Goal: Information Seeking & Learning: Check status

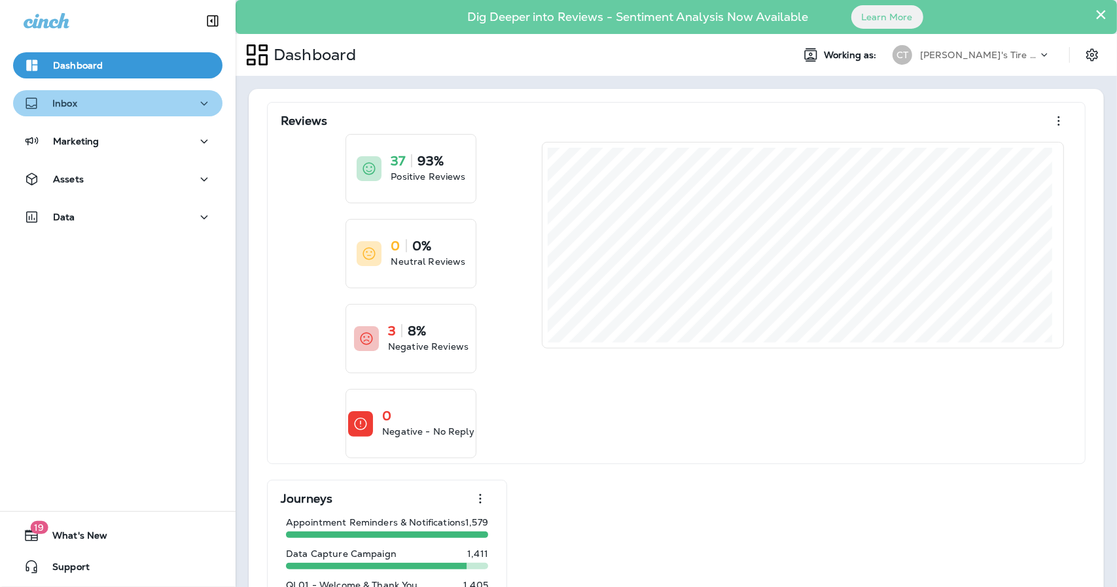
click at [124, 105] on div "Inbox" at bounding box center [118, 103] width 188 height 16
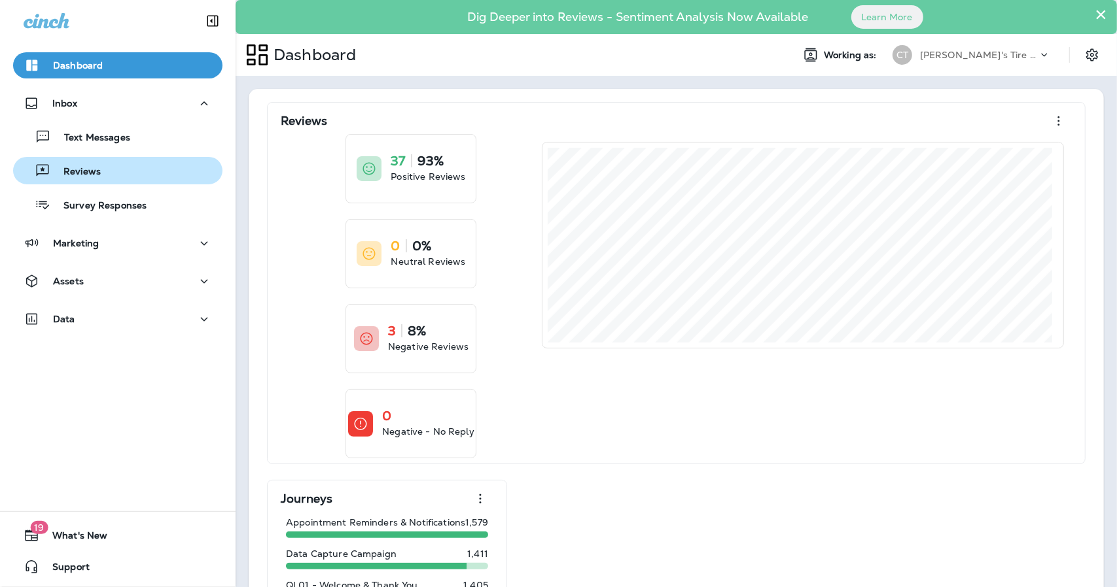
click at [93, 168] on p "Reviews" at bounding box center [75, 172] width 50 height 12
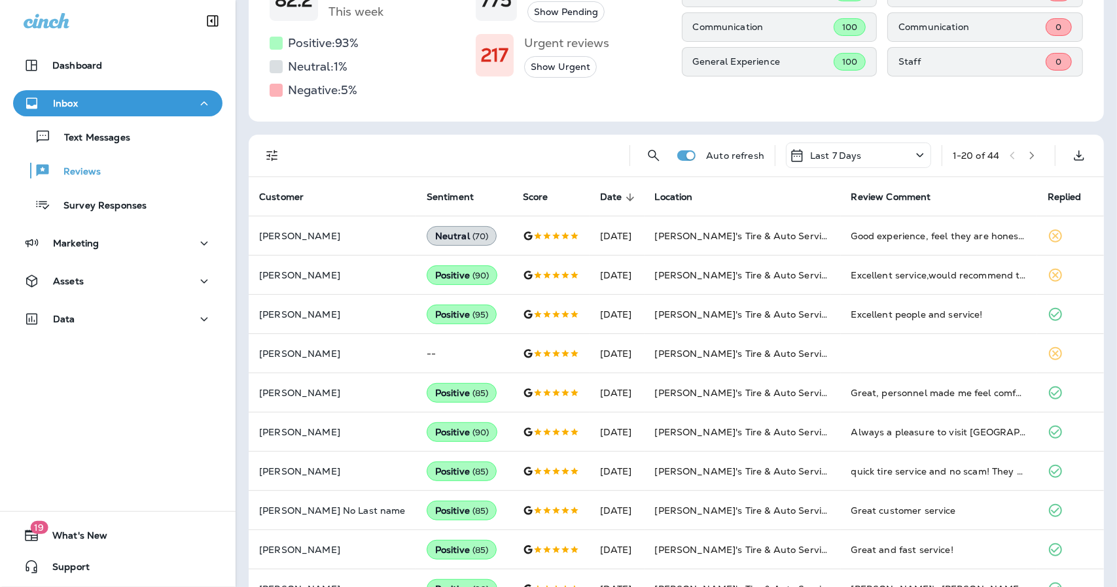
scroll to position [192, 0]
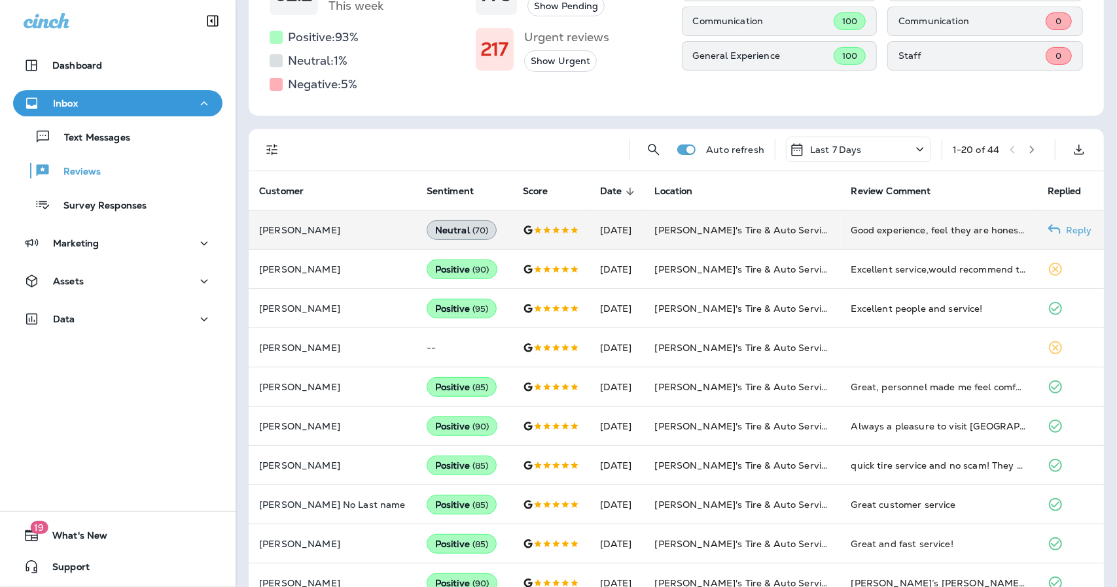
click at [528, 239] on td at bounding box center [550, 230] width 77 height 39
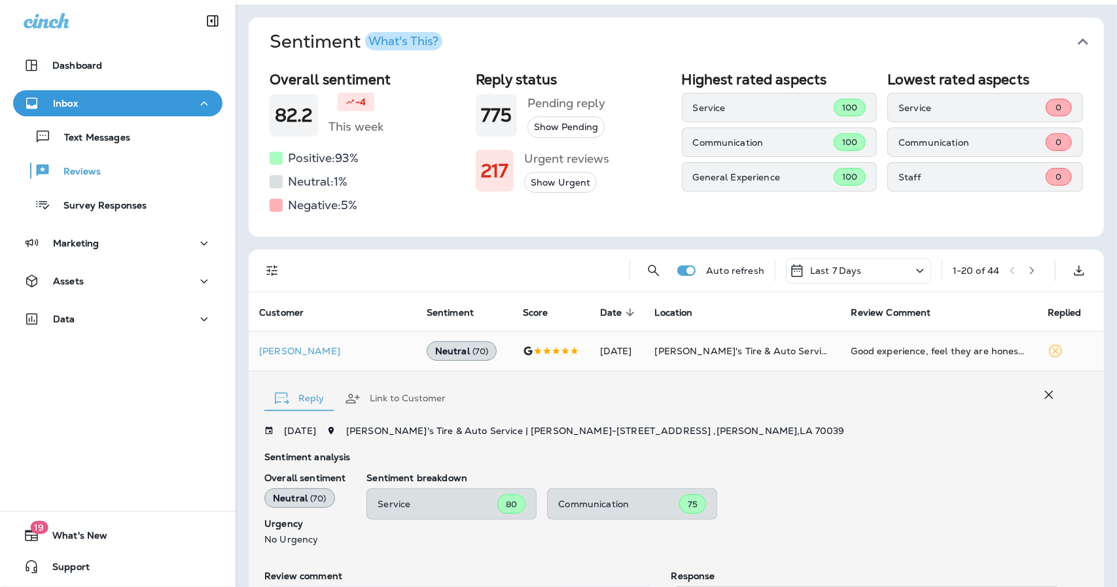
scroll to position [0, 0]
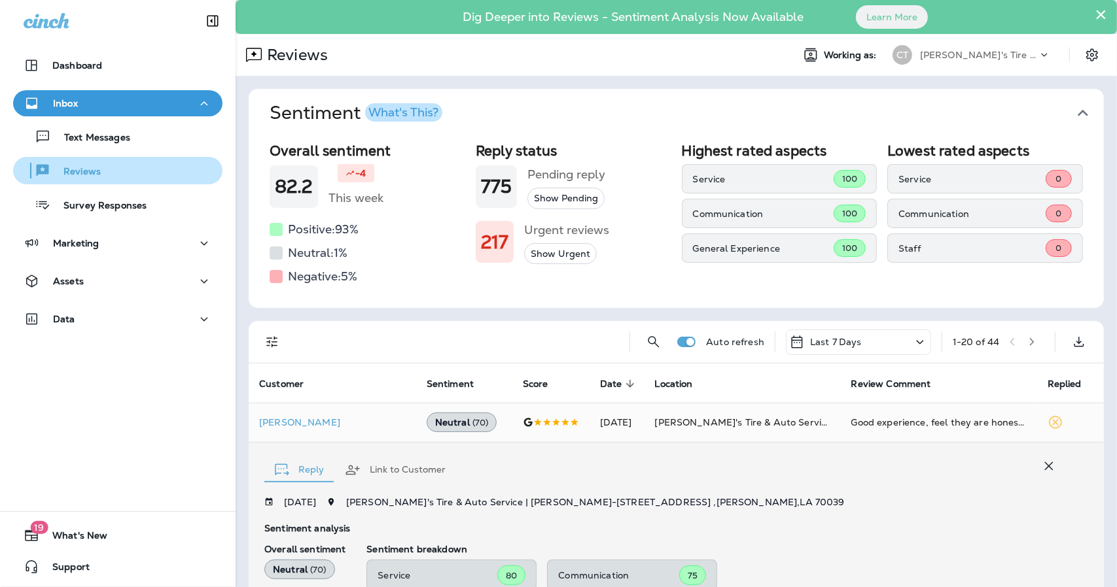
click at [80, 167] on p "Reviews" at bounding box center [75, 172] width 50 height 12
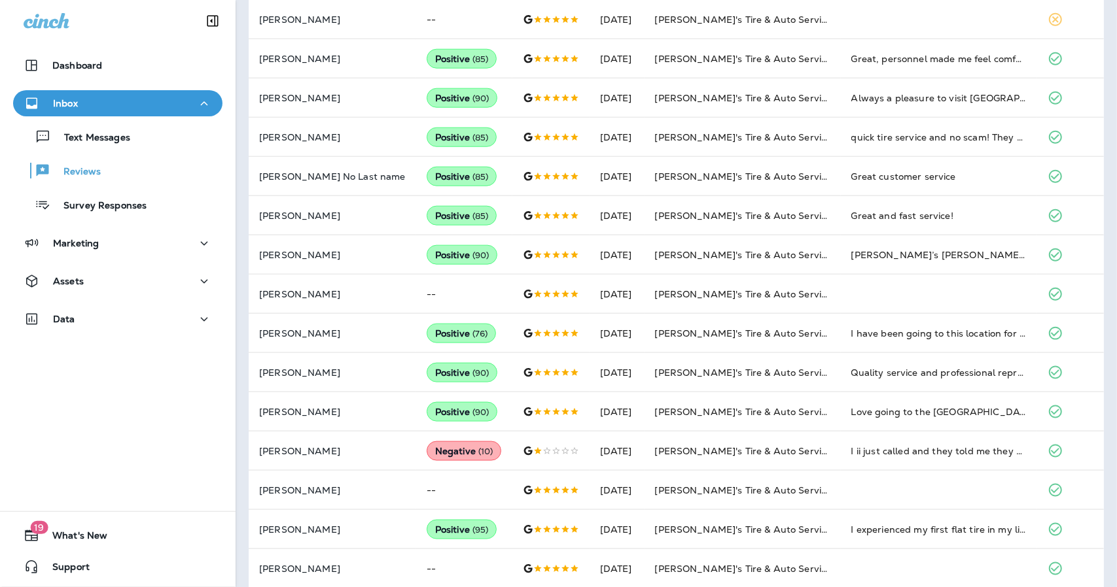
scroll to position [1010, 0]
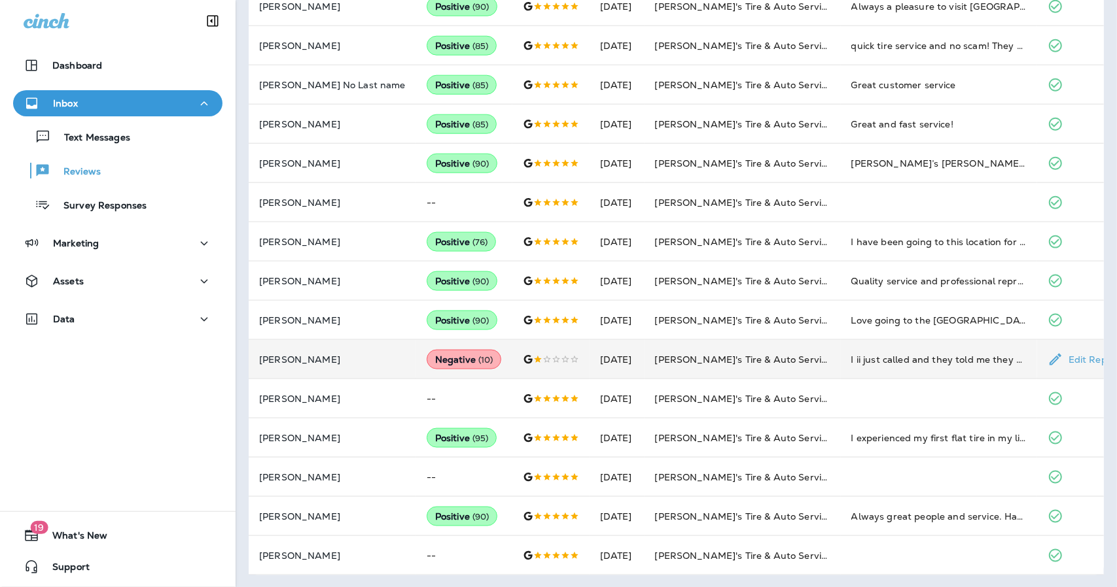
click at [727, 371] on td "[PERSON_NAME]'s Tire & Auto Service | [PERSON_NAME]" at bounding box center [742, 359] width 196 height 39
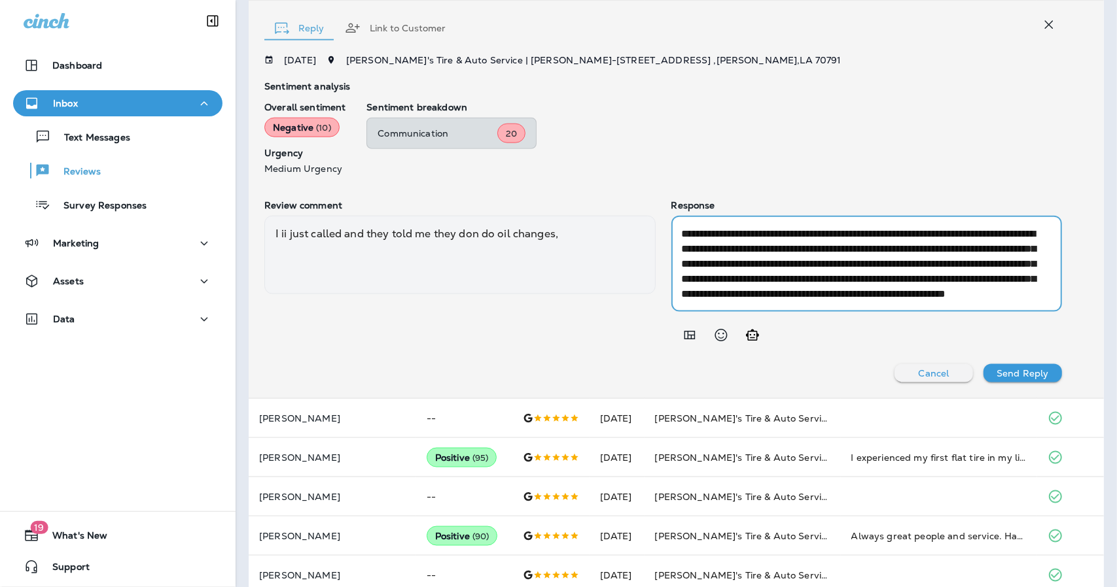
scroll to position [30, 0]
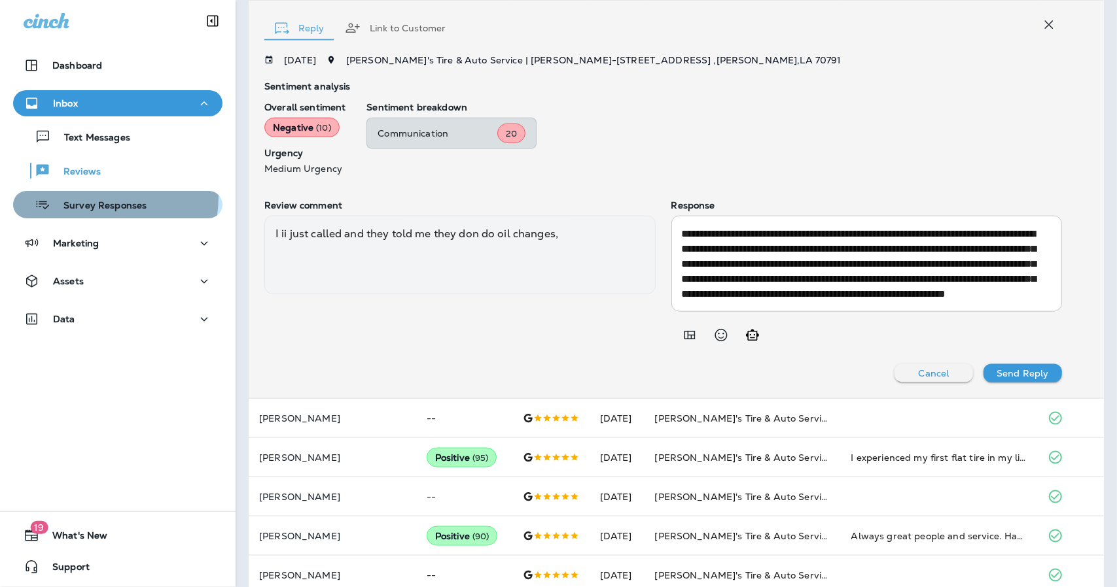
click at [75, 196] on div "Survey Responses" at bounding box center [82, 205] width 128 height 20
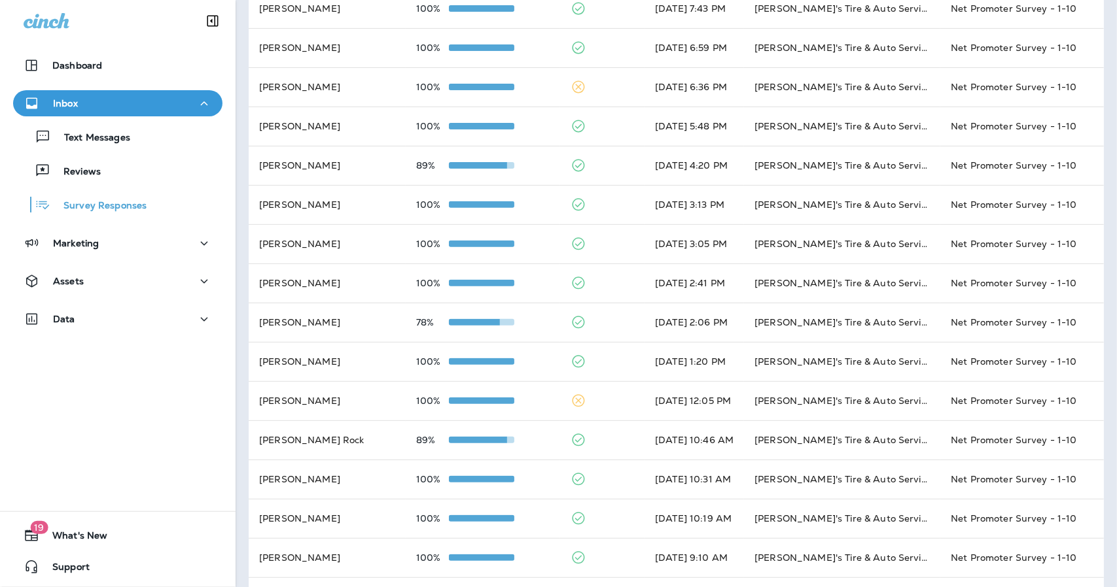
scroll to position [229, 0]
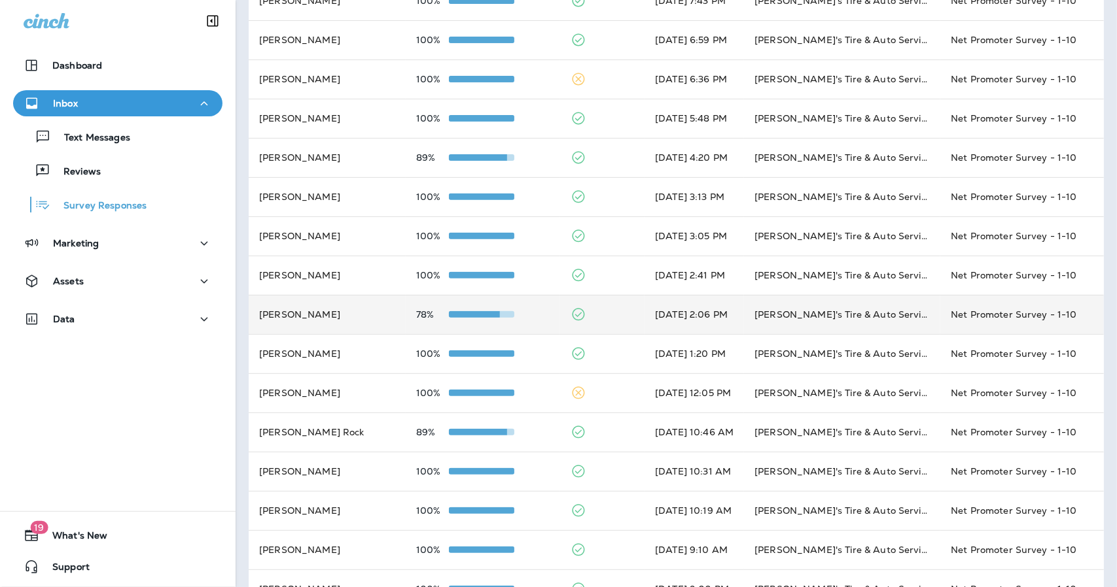
click at [589, 312] on td at bounding box center [602, 314] width 84 height 39
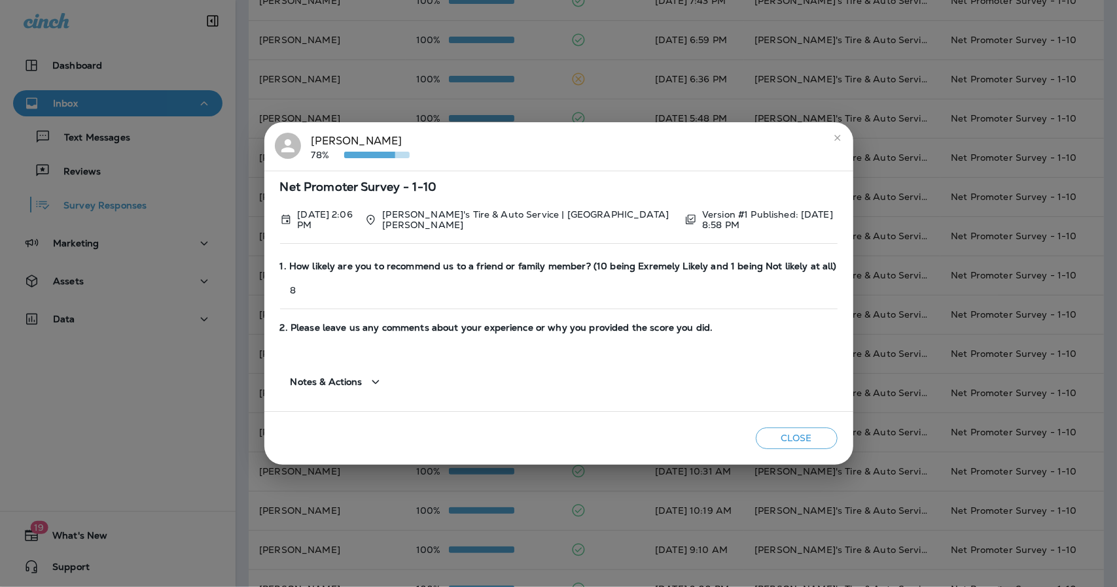
click at [835, 141] on icon "close" at bounding box center [837, 138] width 10 height 10
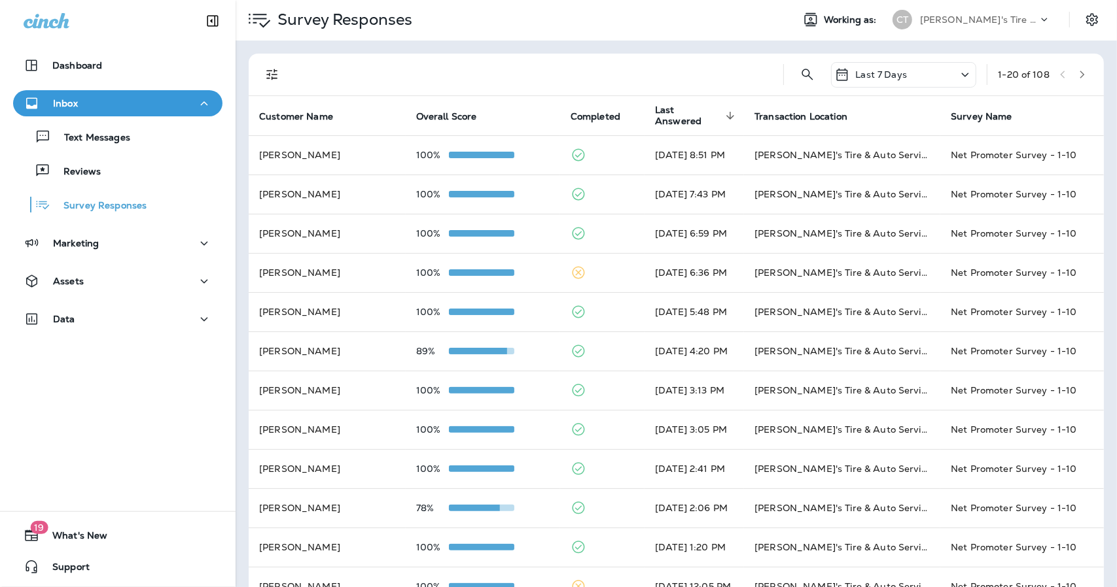
scroll to position [26, 0]
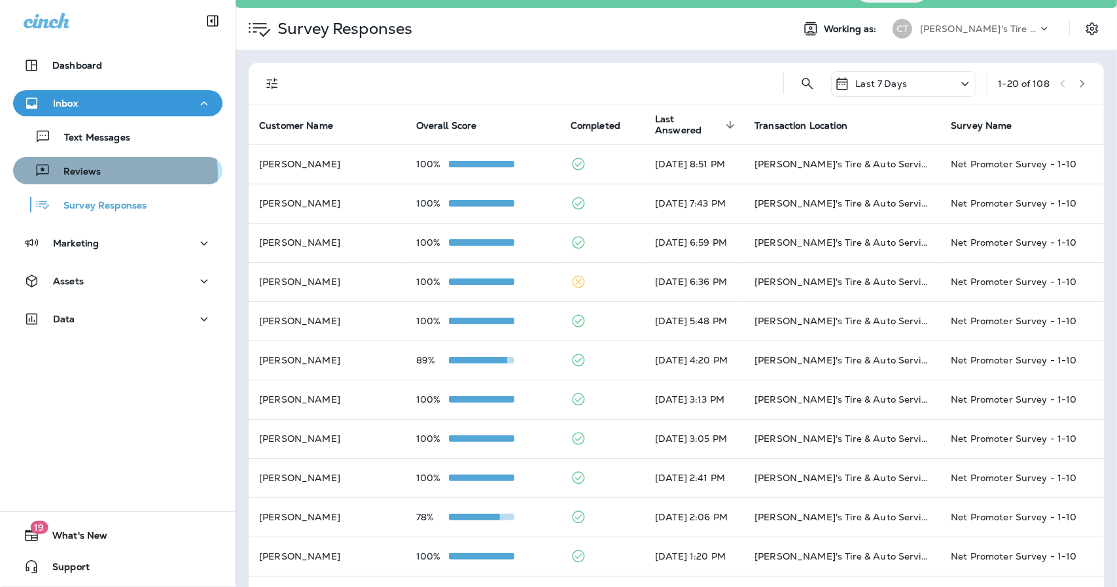
click at [84, 175] on p "Reviews" at bounding box center [75, 172] width 50 height 12
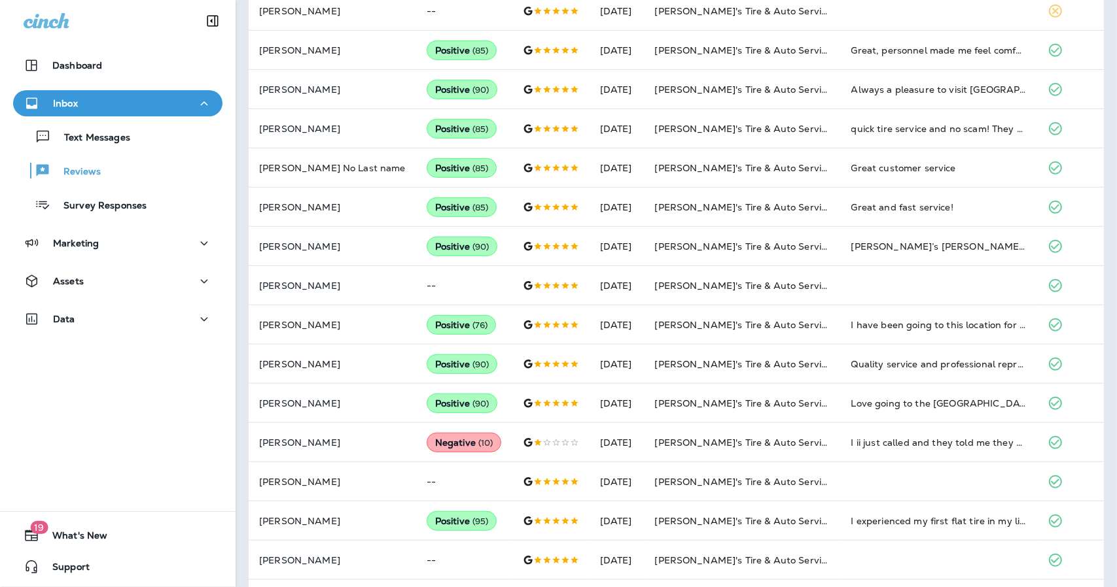
scroll to position [612, 0]
